Goal: Navigation & Orientation: Find specific page/section

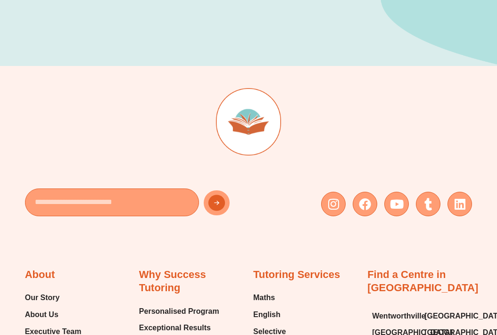
scroll to position [457, 0]
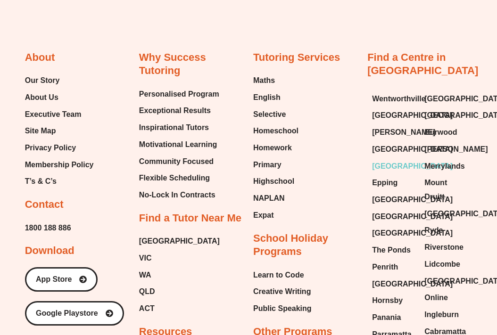
click at [386, 173] on span "[GEOGRAPHIC_DATA]" at bounding box center [412, 166] width 81 height 14
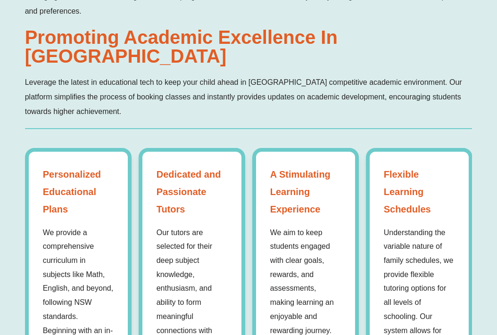
scroll to position [753, 0]
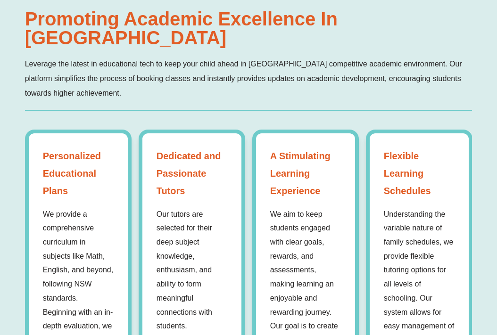
click at [132, 158] on div "Personalized Educational Plans We provide a comprehensive curriculum in subject…" at bounding box center [248, 310] width 447 height 361
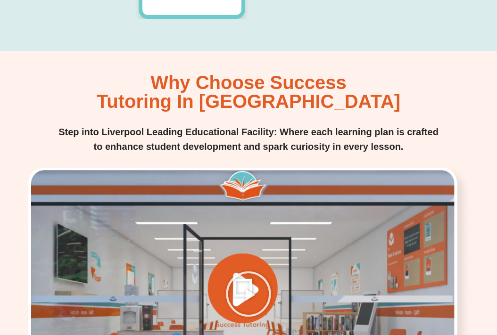
scroll to position [1228, 0]
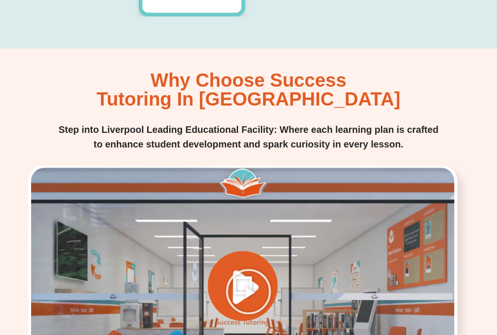
click at [131, 123] on p "Step into Liverpool Leading Educational Facility: Where each learning plan is c…" at bounding box center [248, 137] width 385 height 29
click at [394, 123] on p "Step into Liverpool Leading Educational Facility: Where each learning plan is c…" at bounding box center [248, 137] width 385 height 29
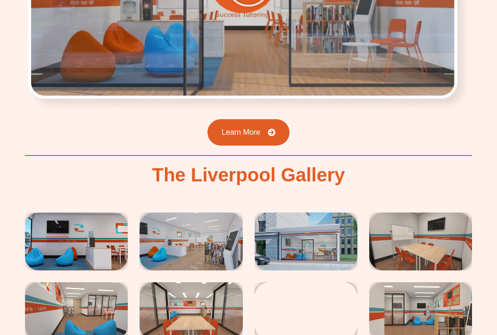
scroll to position [1648, 0]
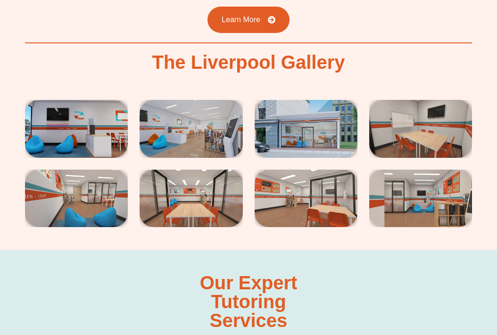
click at [369, 124] on figure at bounding box center [426, 135] width 115 height 70
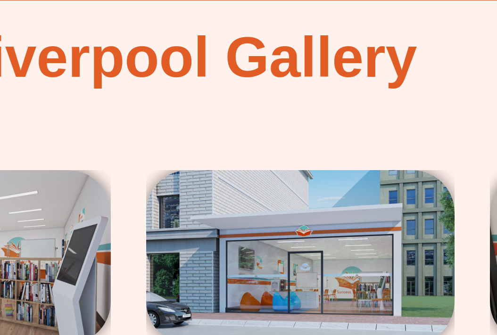
click at [358, 143] on figure at bounding box center [311, 150] width 115 height 70
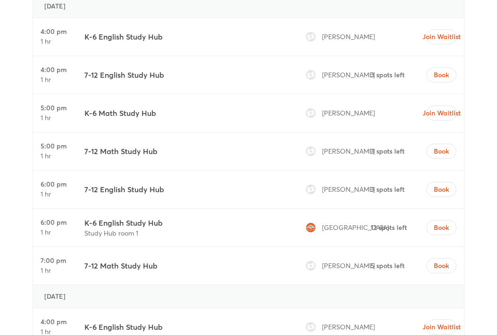
scroll to position [3450, 0]
